Goal: Download file/media

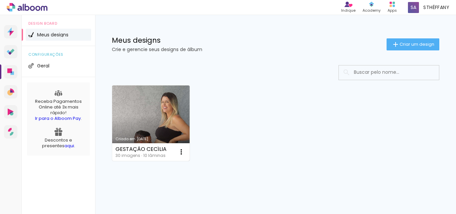
click at [141, 126] on link "Criado em [DATE]" at bounding box center [150, 122] width 77 height 75
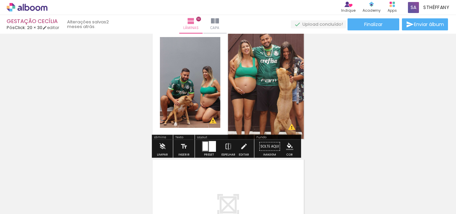
scroll to position [1201, 0]
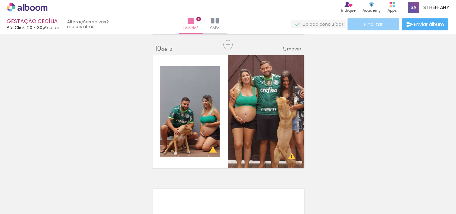
click at [392, 25] on paper-button "Finalizar" at bounding box center [373, 24] width 52 height 12
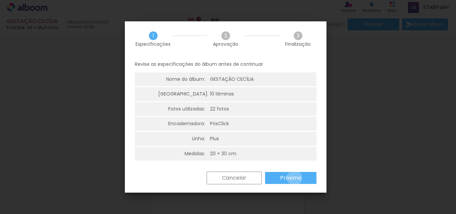
click at [0, 0] on slot "Próximo" at bounding box center [0, 0] width 0 height 0
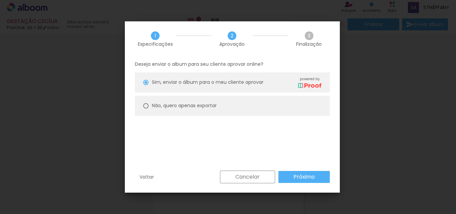
click at [231, 109] on paper-radio-button "Não, quero apenas exportar" at bounding box center [232, 106] width 195 height 20
type paper-radio-button "on"
click at [309, 173] on paper-button "Próximo" at bounding box center [303, 177] width 51 height 12
type input "Alta, 300 DPI"
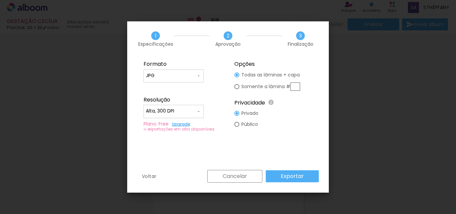
click at [0, 0] on slot "Exportar" at bounding box center [0, 0] width 0 height 0
